Goal: Task Accomplishment & Management: Manage account settings

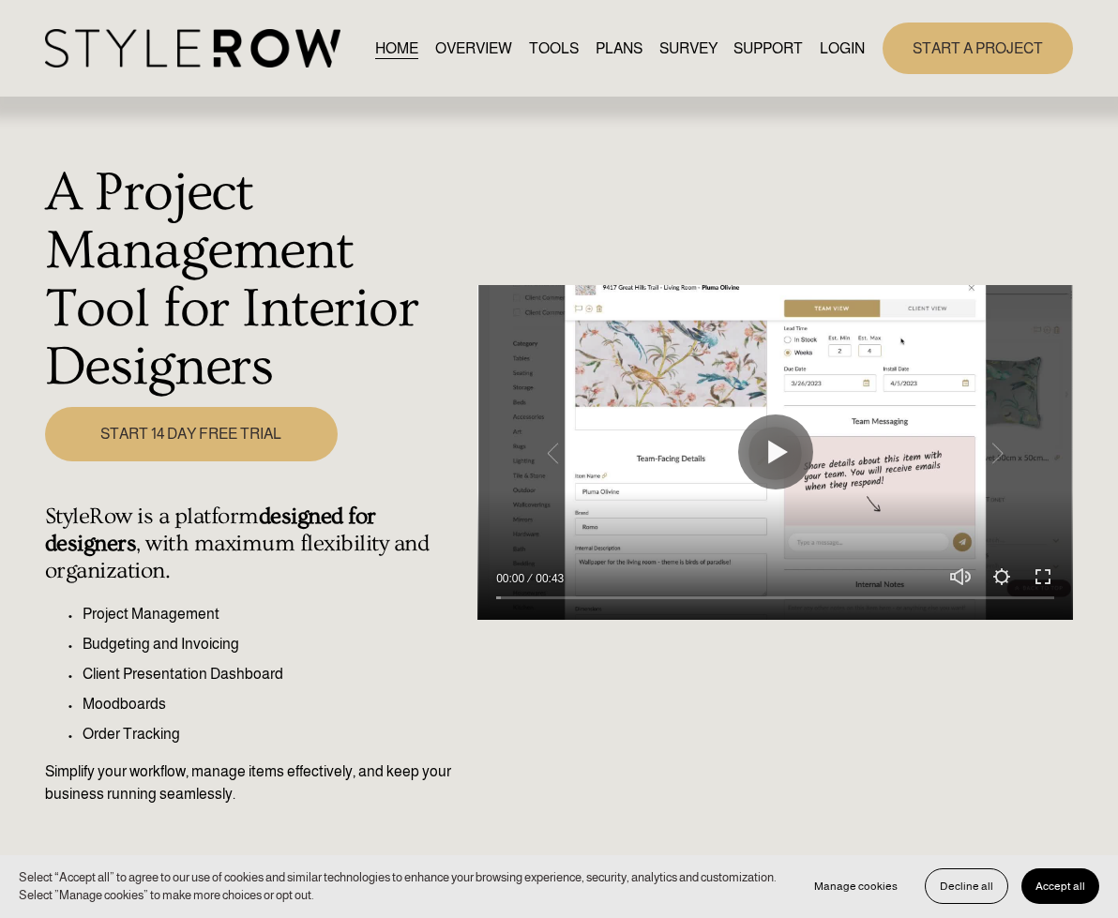
click at [851, 48] on link "LOGIN" at bounding box center [841, 48] width 45 height 25
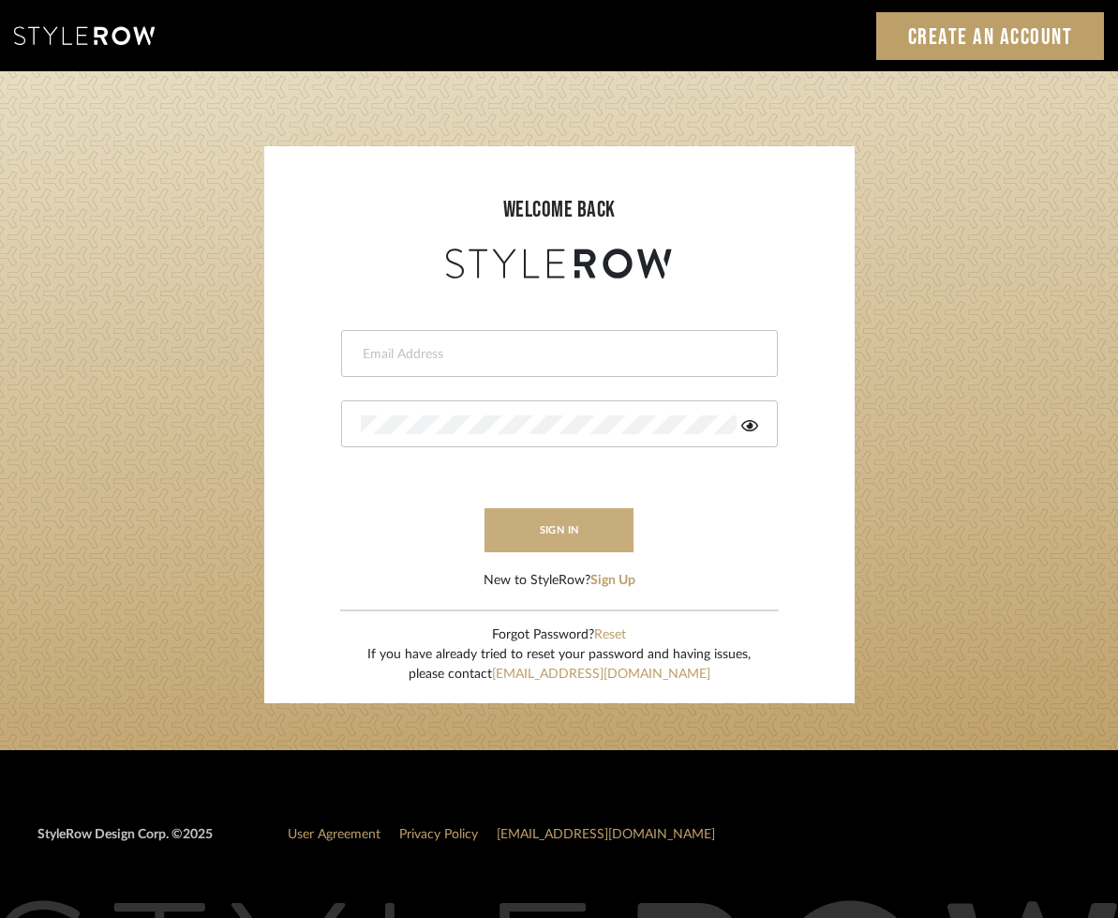
type input "tara@elementsinteriors.net"
click at [555, 541] on button "sign in" at bounding box center [560, 530] width 150 height 44
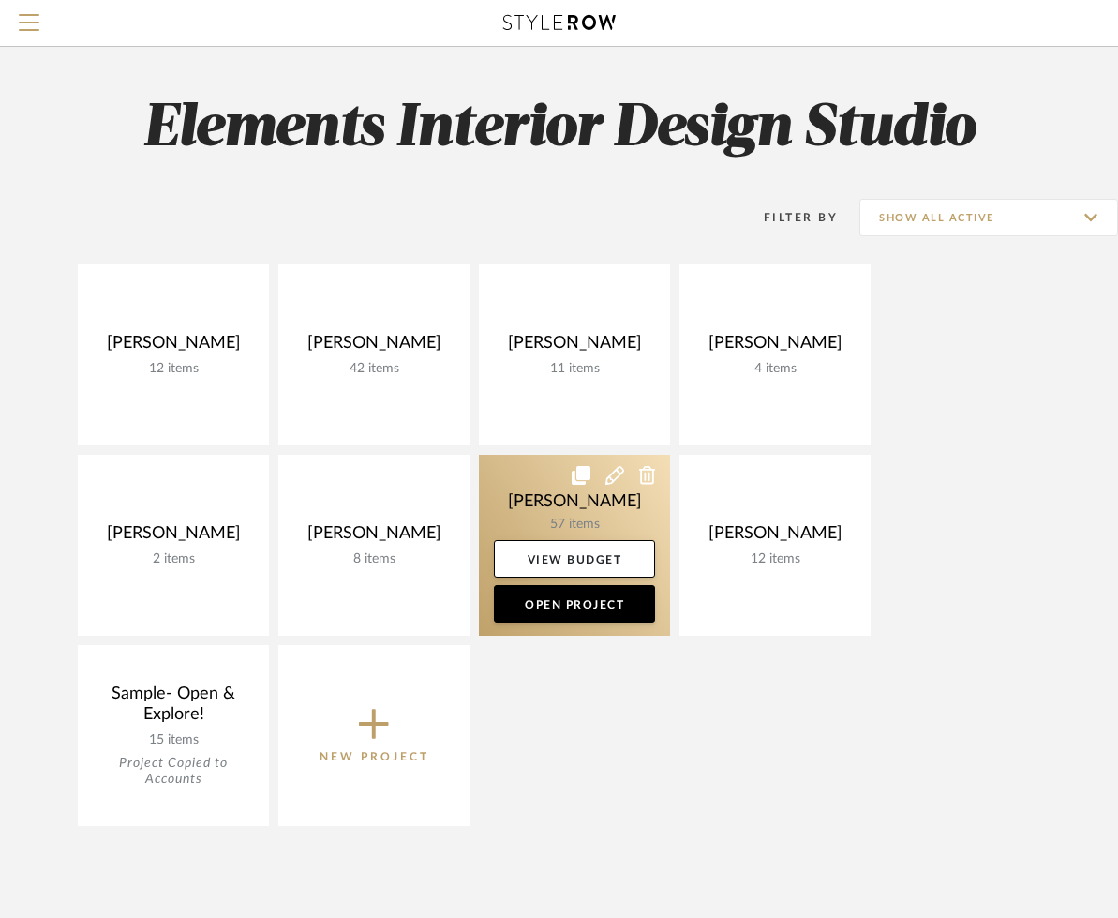
click at [560, 490] on link at bounding box center [574, 545] width 191 height 181
click at [560, 490] on div "Search by brands, products, categories, colors, or styles Hello, Tara All Proje…" at bounding box center [559, 741] width 1118 height 1482
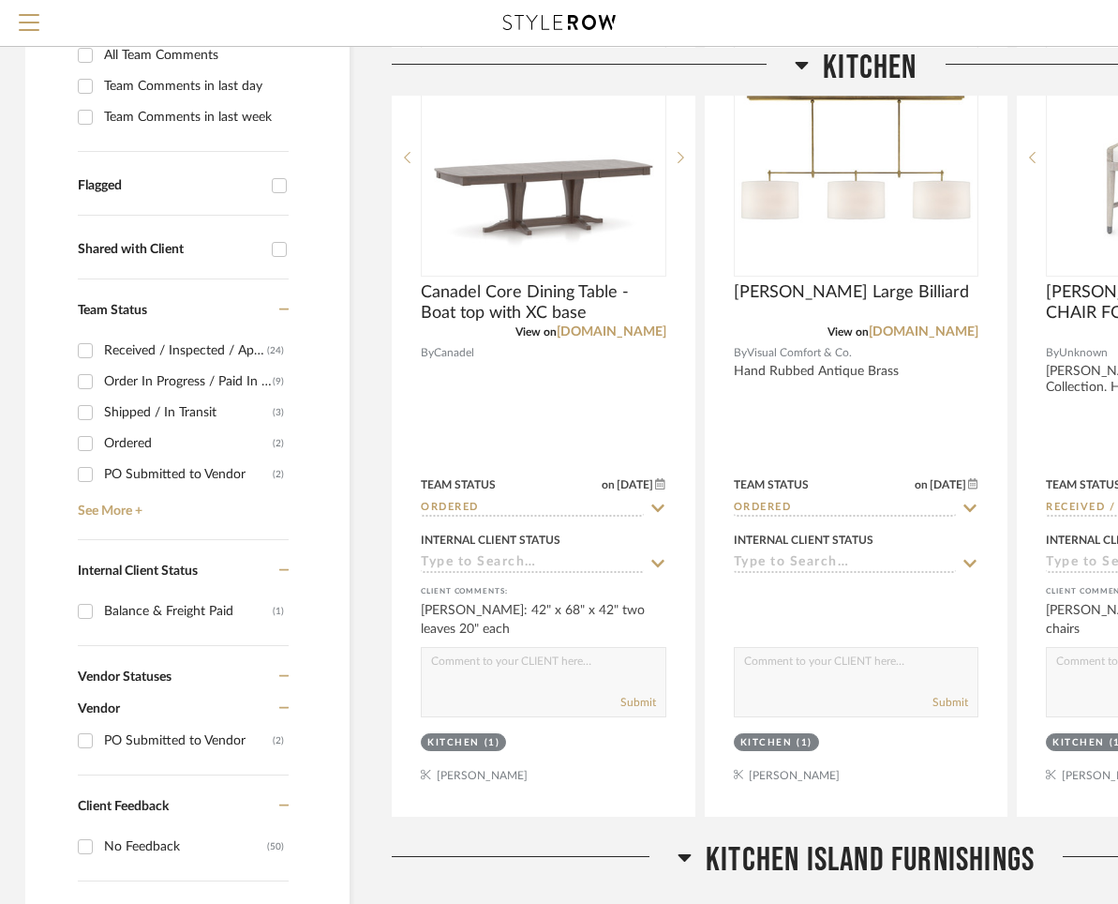
scroll to position [479, 3]
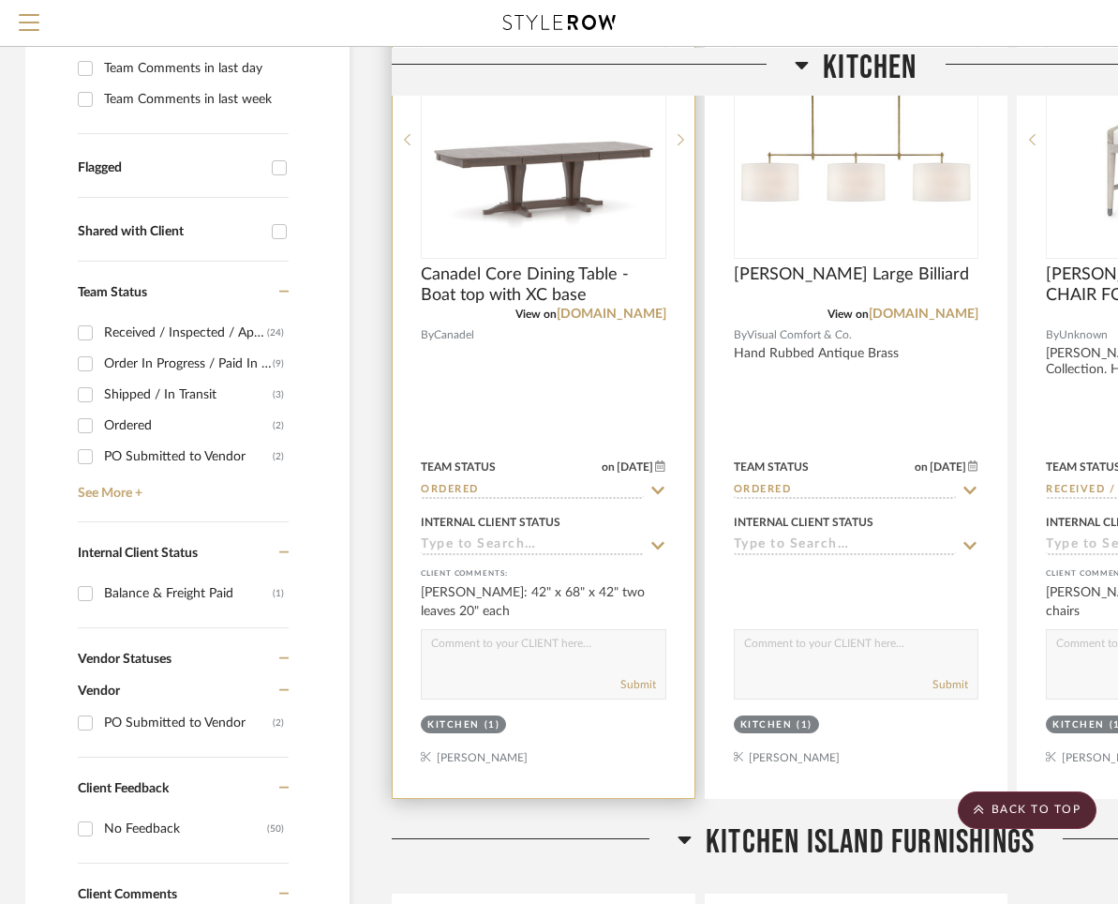
click at [654, 491] on icon at bounding box center [658, 491] width 13 height 8
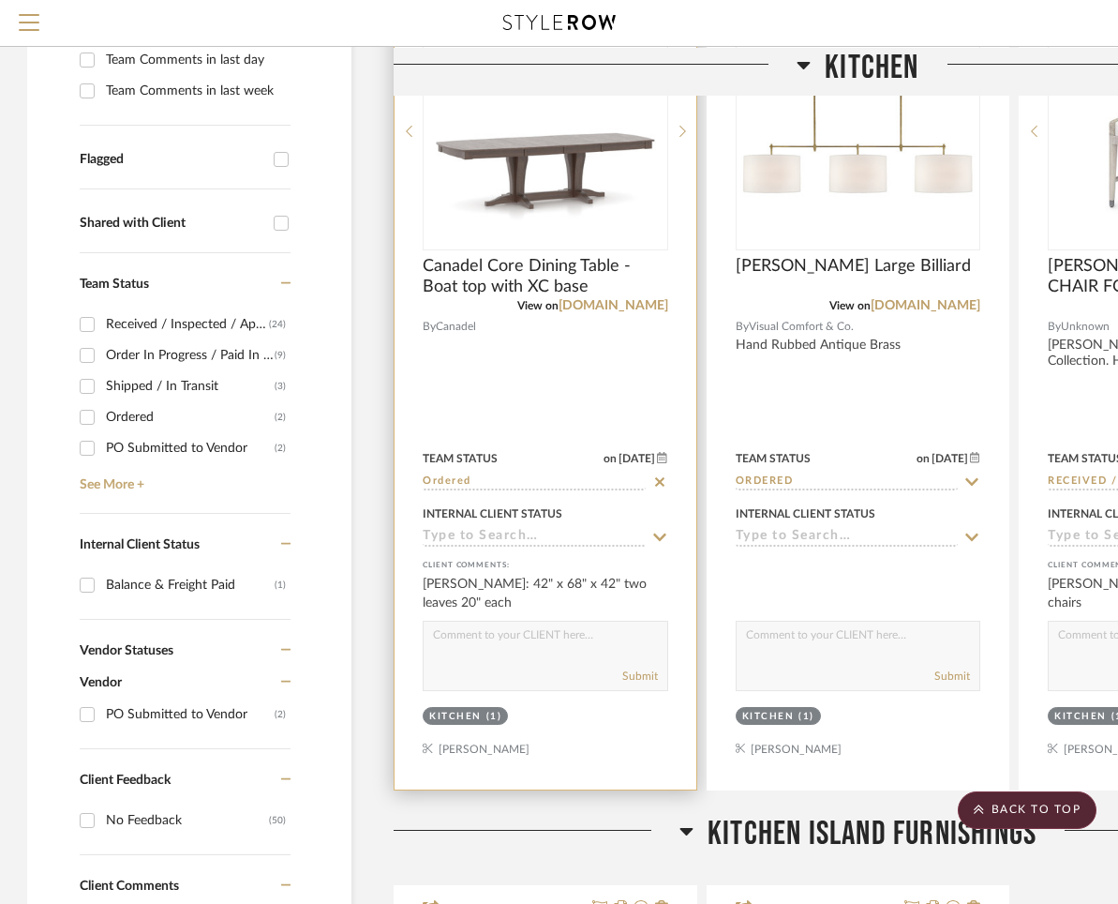
scroll to position [489, 1]
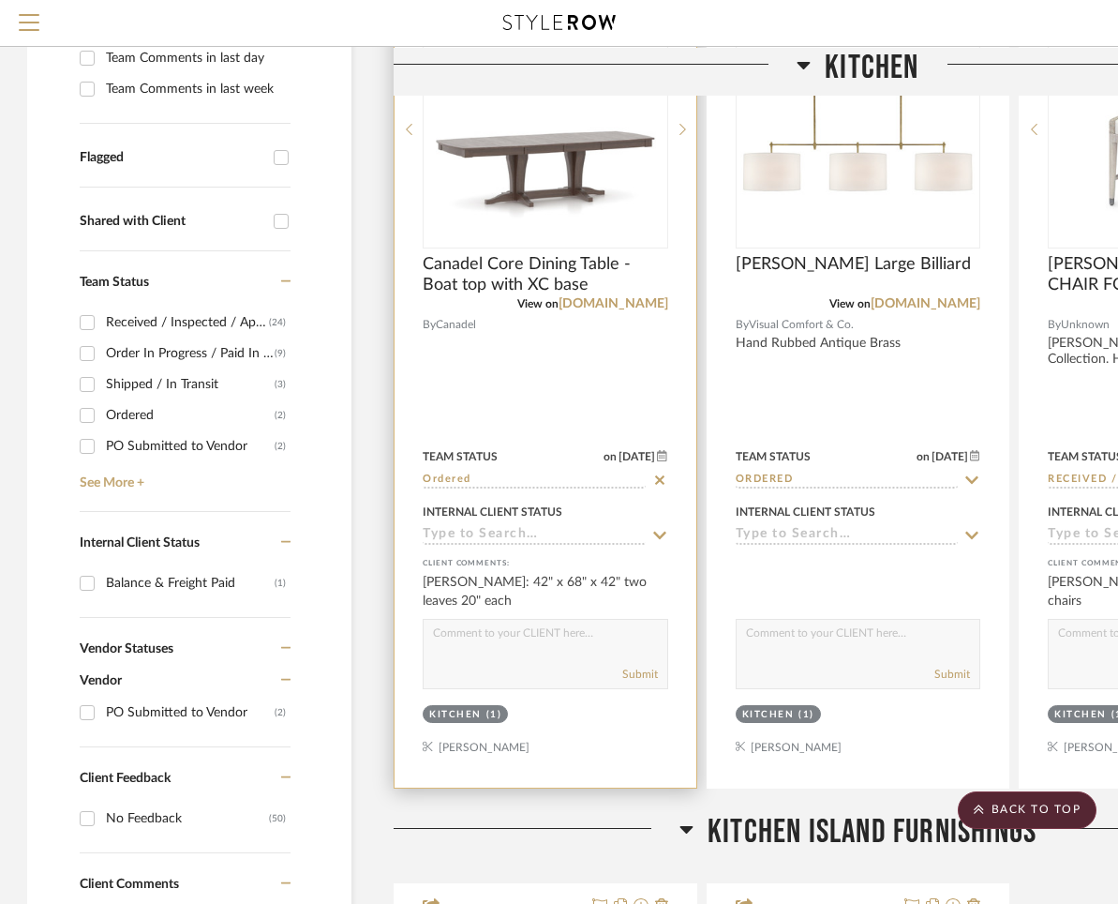
click at [660, 479] on icon at bounding box center [659, 479] width 9 height 9
type input "[DATE]"
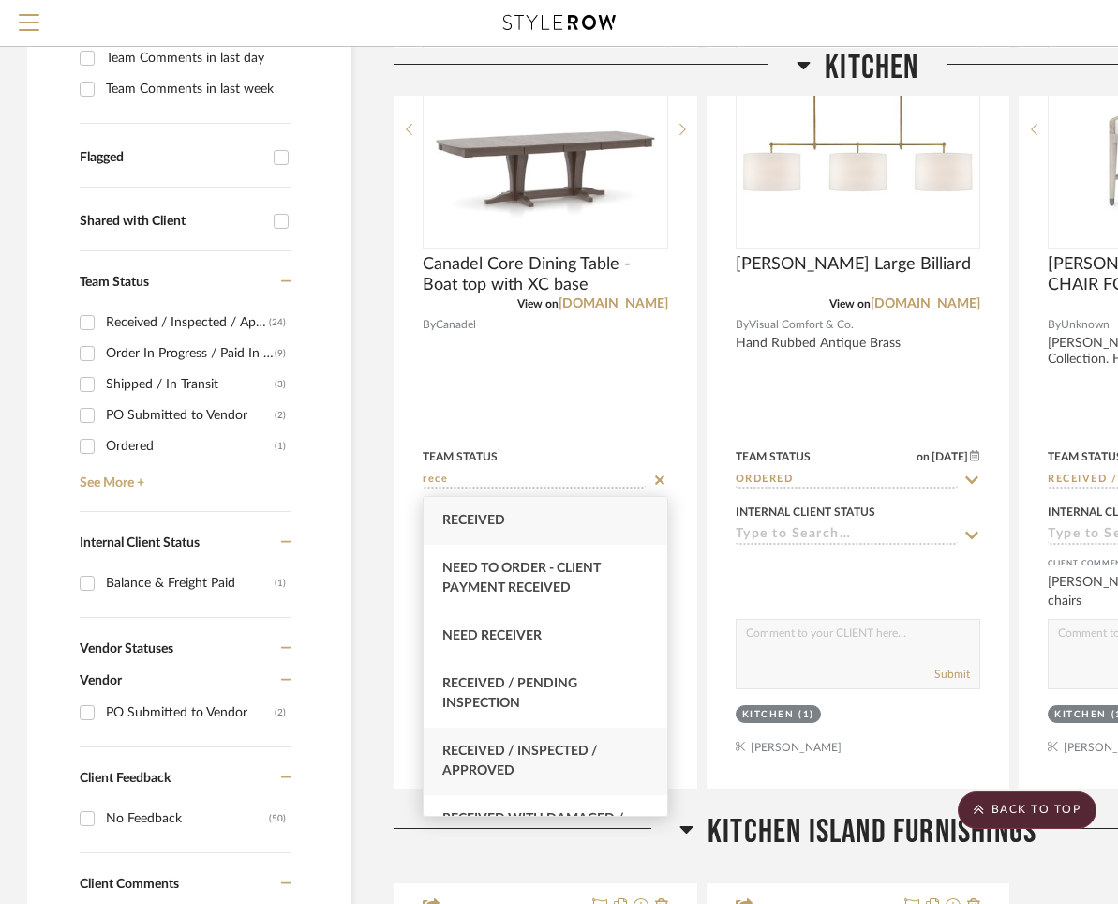
click at [550, 761] on div "Received / Inspected / Approved" at bounding box center [546, 762] width 244 height 68
type input "Received / Inspected / Approved"
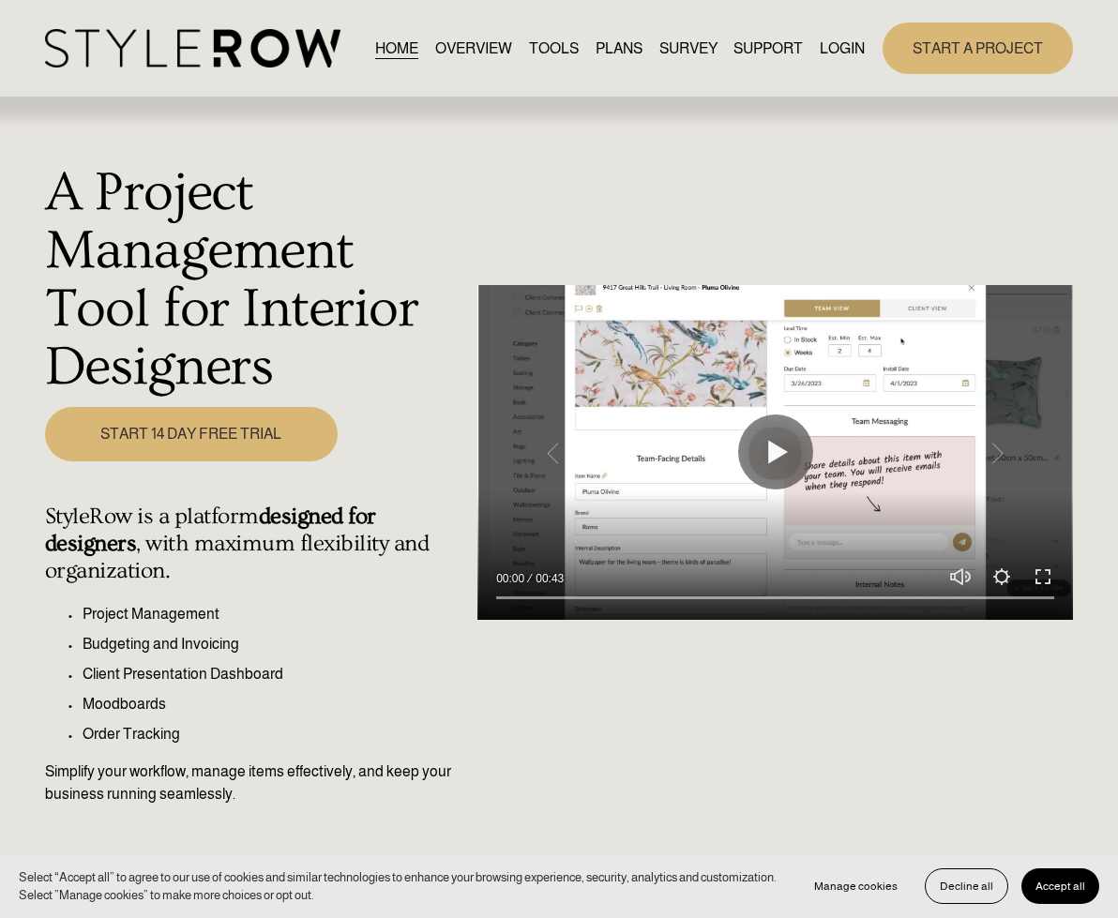
drag, startPoint x: 844, startPoint y: 50, endPoint x: 832, endPoint y: 75, distance: 28.1
click at [844, 50] on link "LOGIN" at bounding box center [841, 48] width 45 height 25
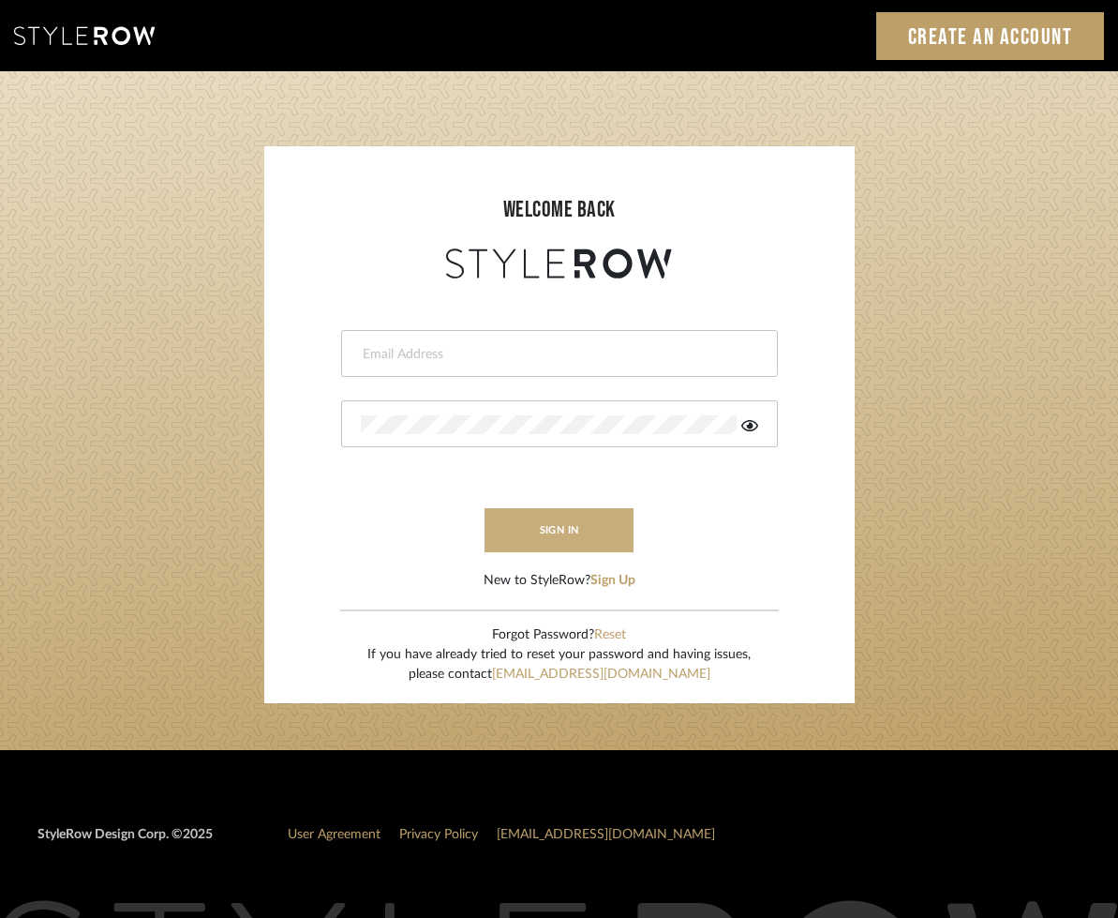
type input "tara@elementsinteriors.net"
click at [534, 529] on button "sign in" at bounding box center [560, 530] width 150 height 44
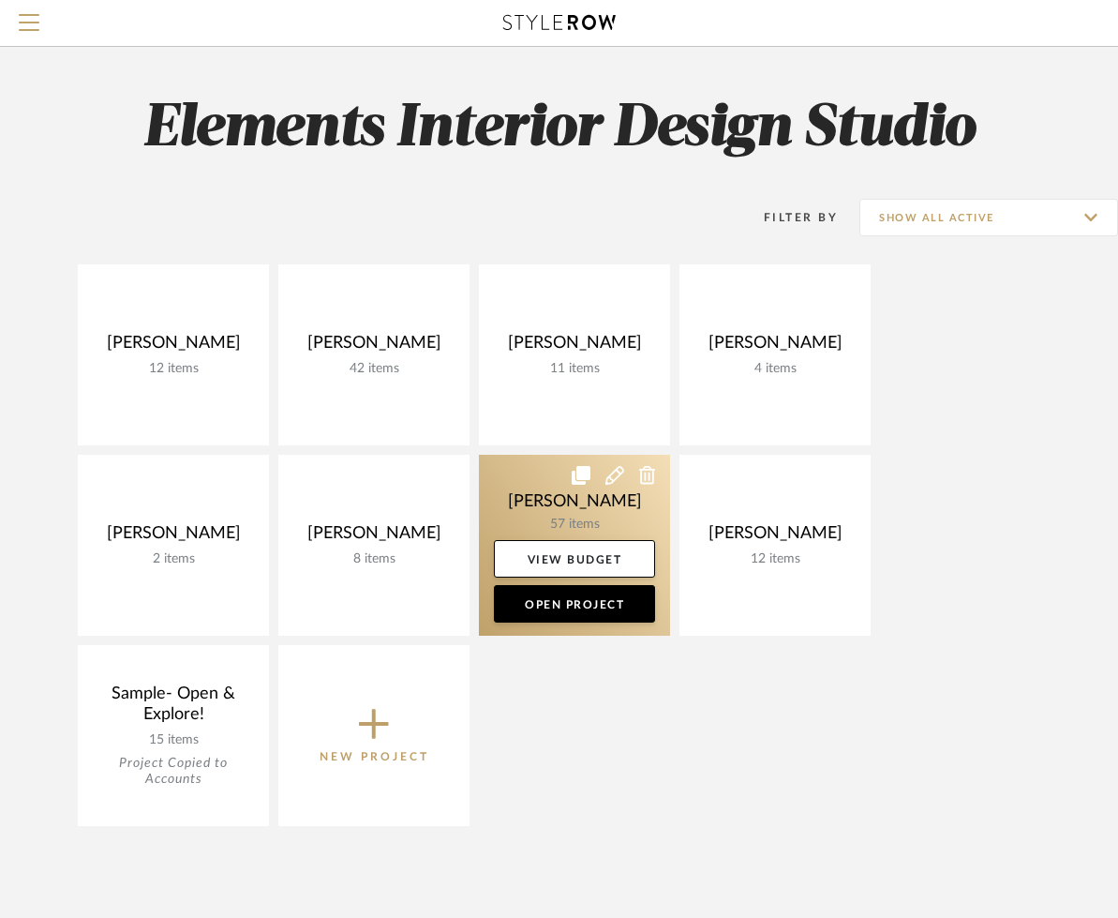
click at [506, 461] on link at bounding box center [574, 545] width 191 height 181
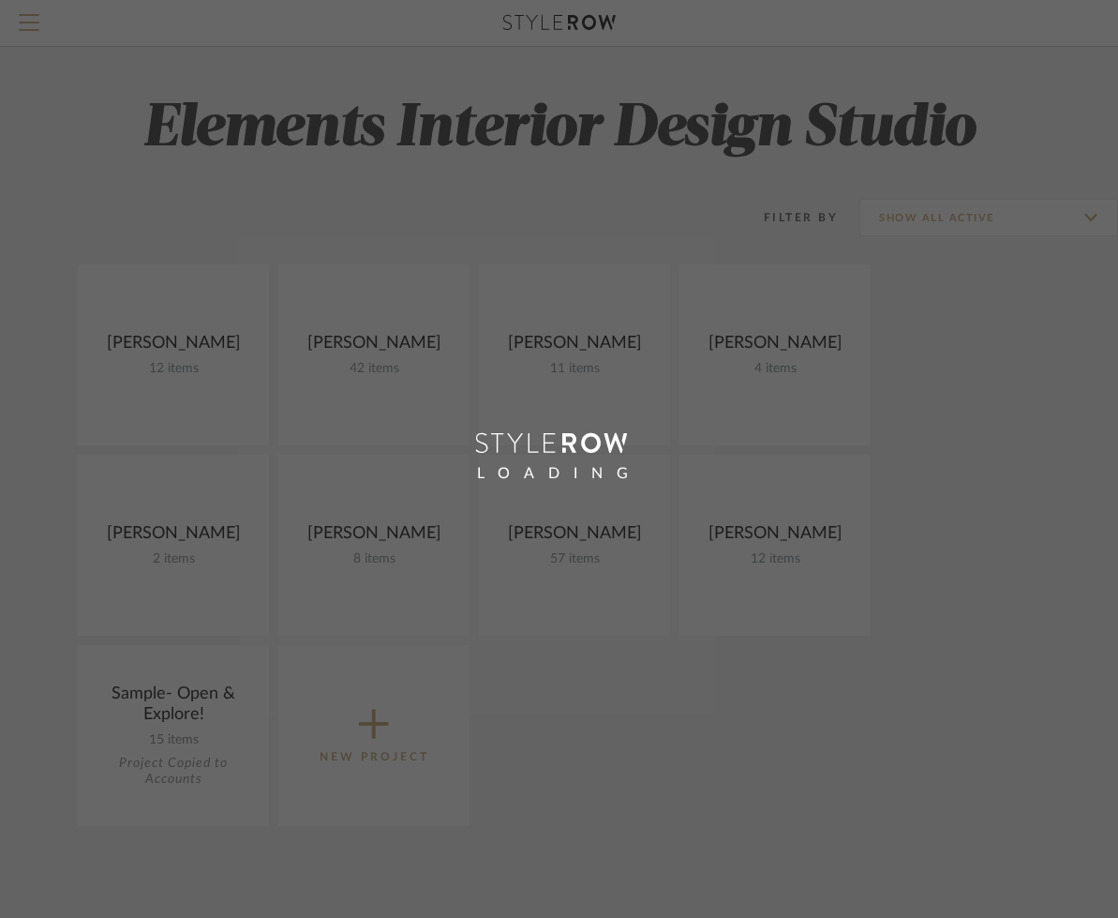
click at [506, 461] on div "Search by brands, products, categories, colors, or styles Hello, [PERSON_NAME] …" at bounding box center [559, 741] width 1118 height 1482
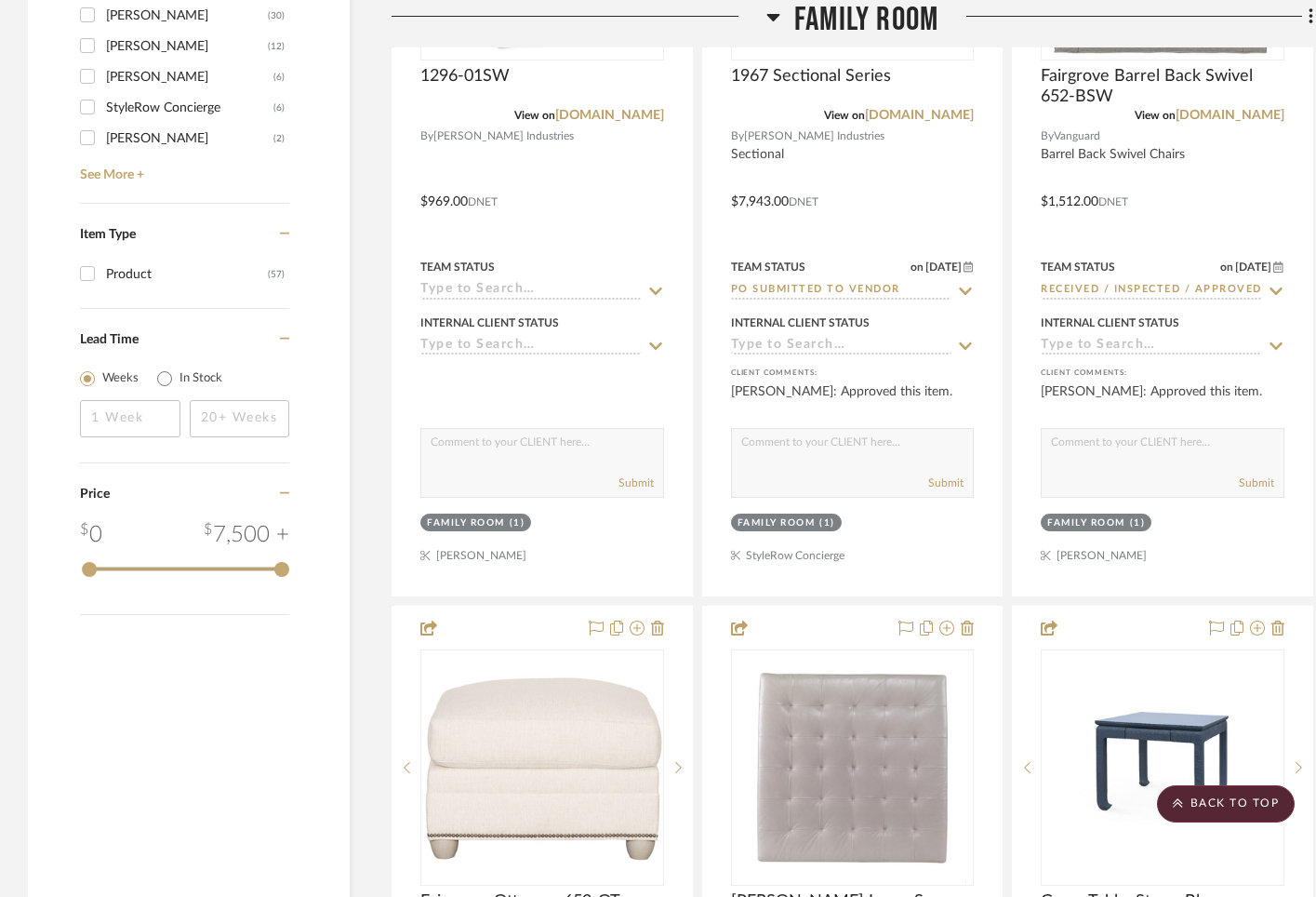
scroll to position [2697, 0]
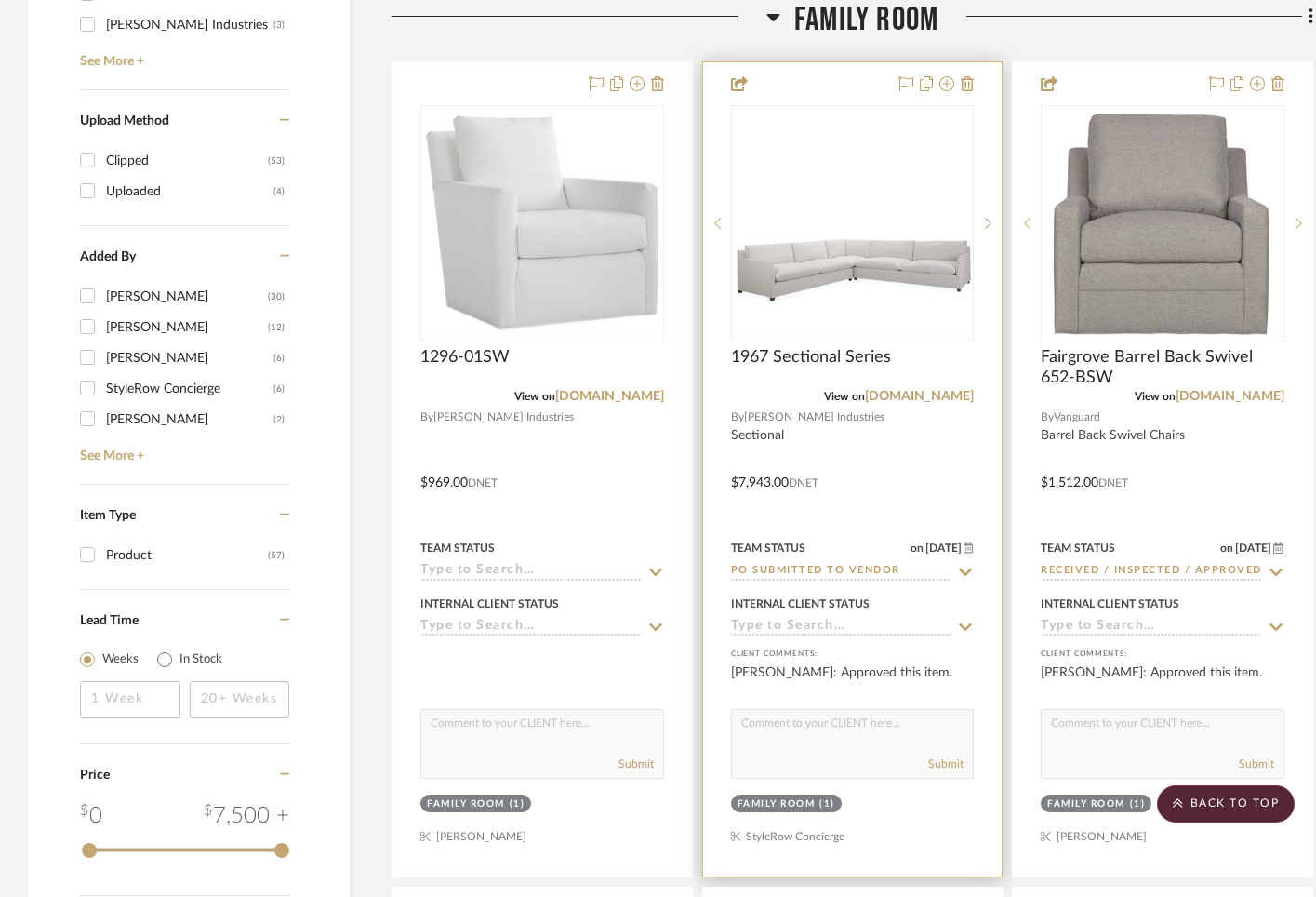
click at [970, 569] on icon at bounding box center [966, 573] width 13 height 8
click at [965, 568] on icon at bounding box center [964, 572] width 9 height 9
type input "[DATE]"
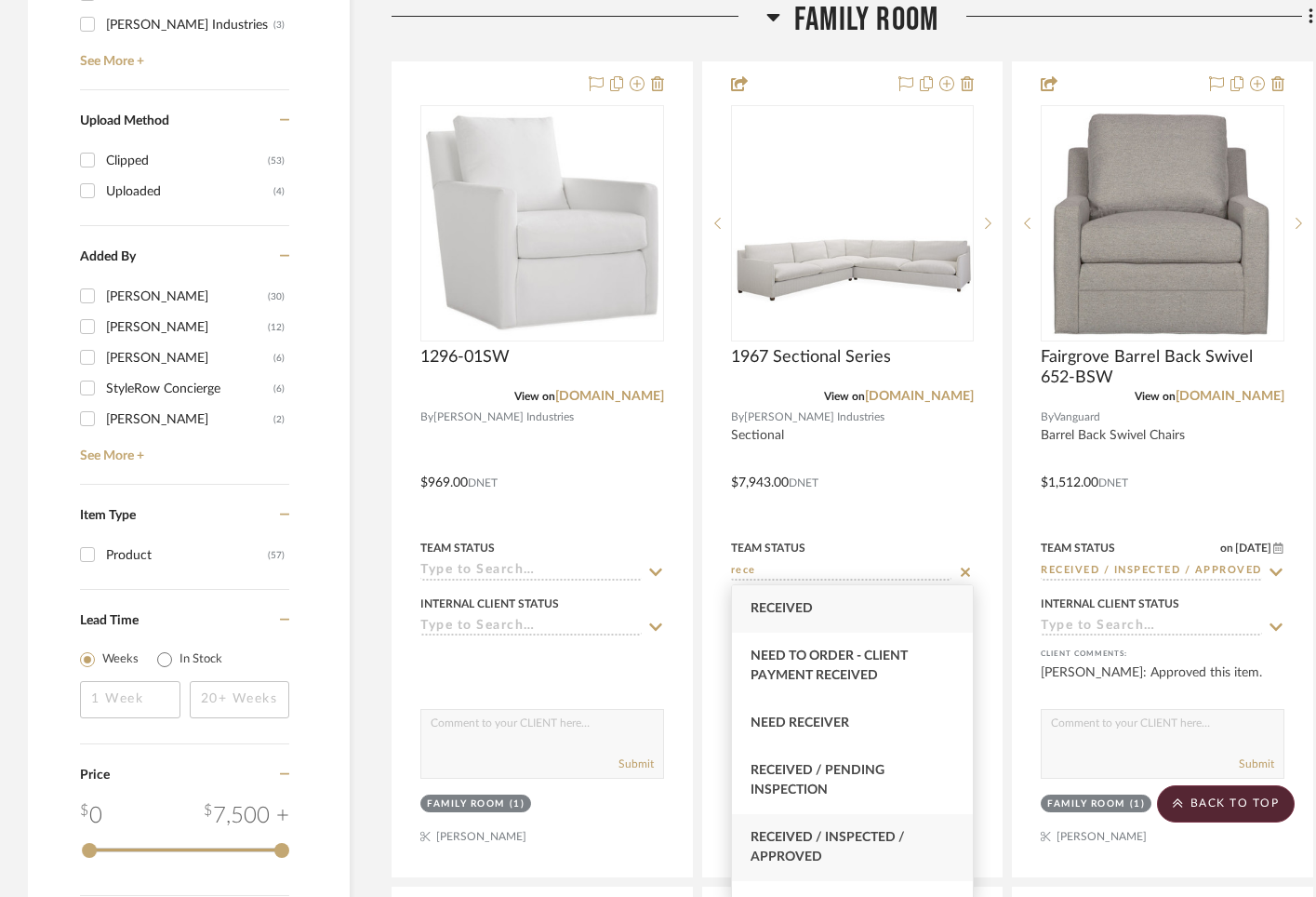
click at [781, 833] on span "Received / Inspected / Approved" at bounding box center [828, 846] width 155 height 33
type input "Received / Inspected / Approved"
